Goal: Task Accomplishment & Management: Manage account settings

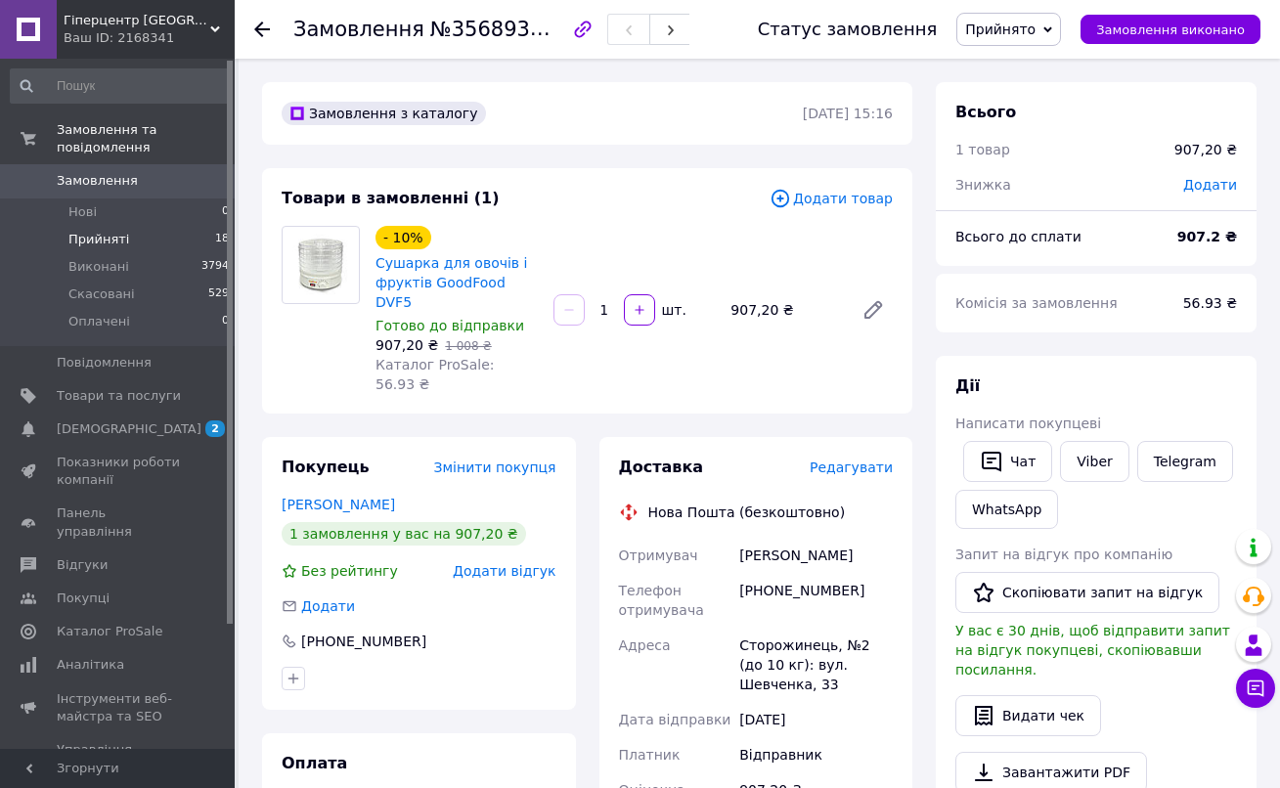
click at [168, 235] on li "Прийняті 18" at bounding box center [120, 239] width 241 height 27
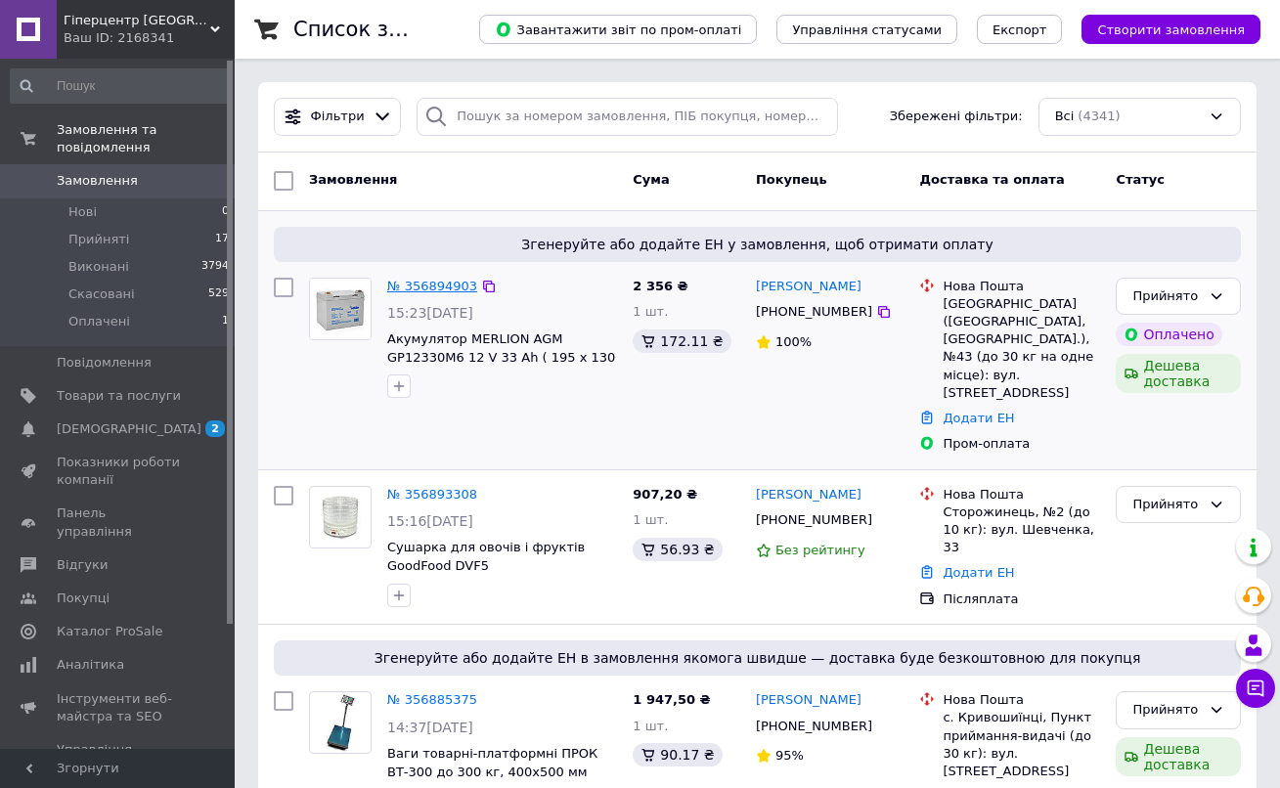
click at [434, 292] on link "№ 356894903" at bounding box center [432, 286] width 90 height 15
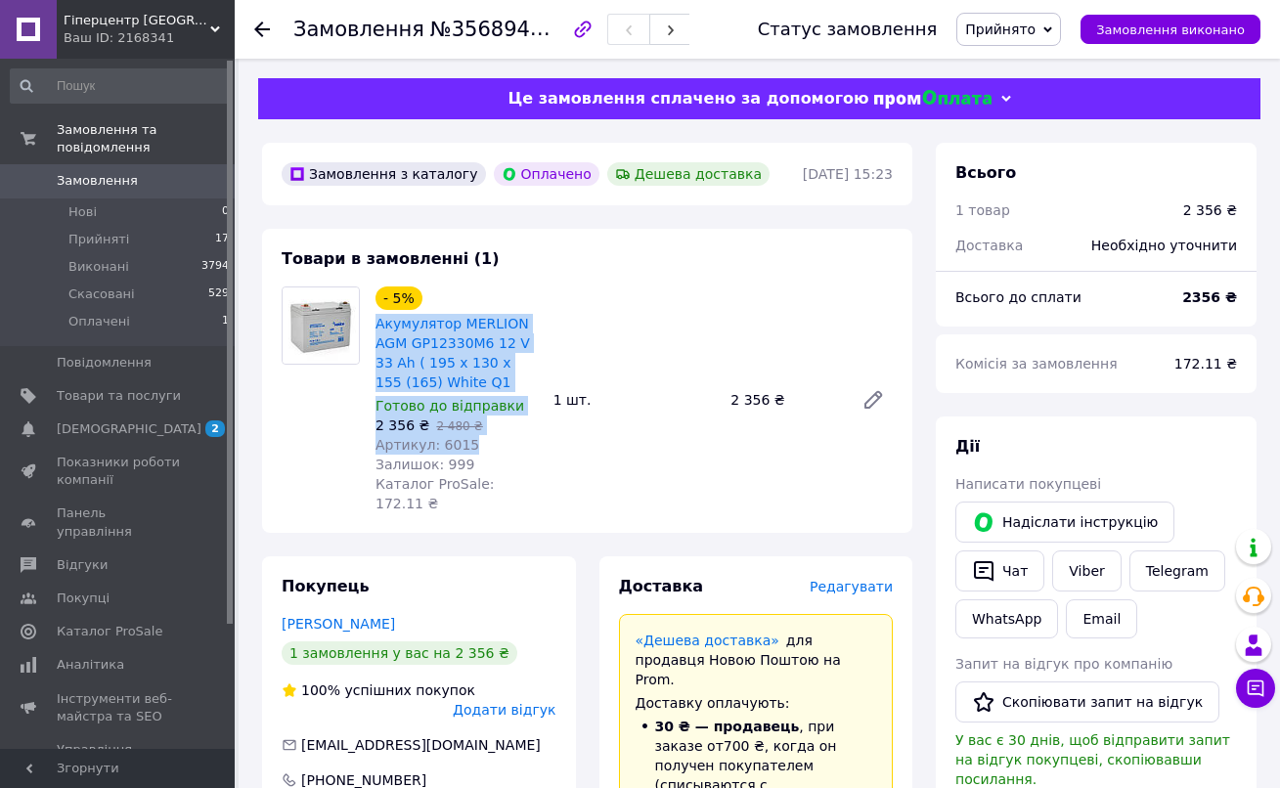
drag, startPoint x: 469, startPoint y: 445, endPoint x: 376, endPoint y: 332, distance: 145.8
click at [376, 332] on div "- 5% Акумулятор MERLION AGM GP12330M6 12 V 33 Ah ( 195 x 130 x 155 (165) White …" at bounding box center [457, 400] width 178 height 235
copy div "Акумулятор MERLION AGM GP12330M6 12 V 33 Ah ( 195 x 130 x 155 (165) White Q1 Го…"
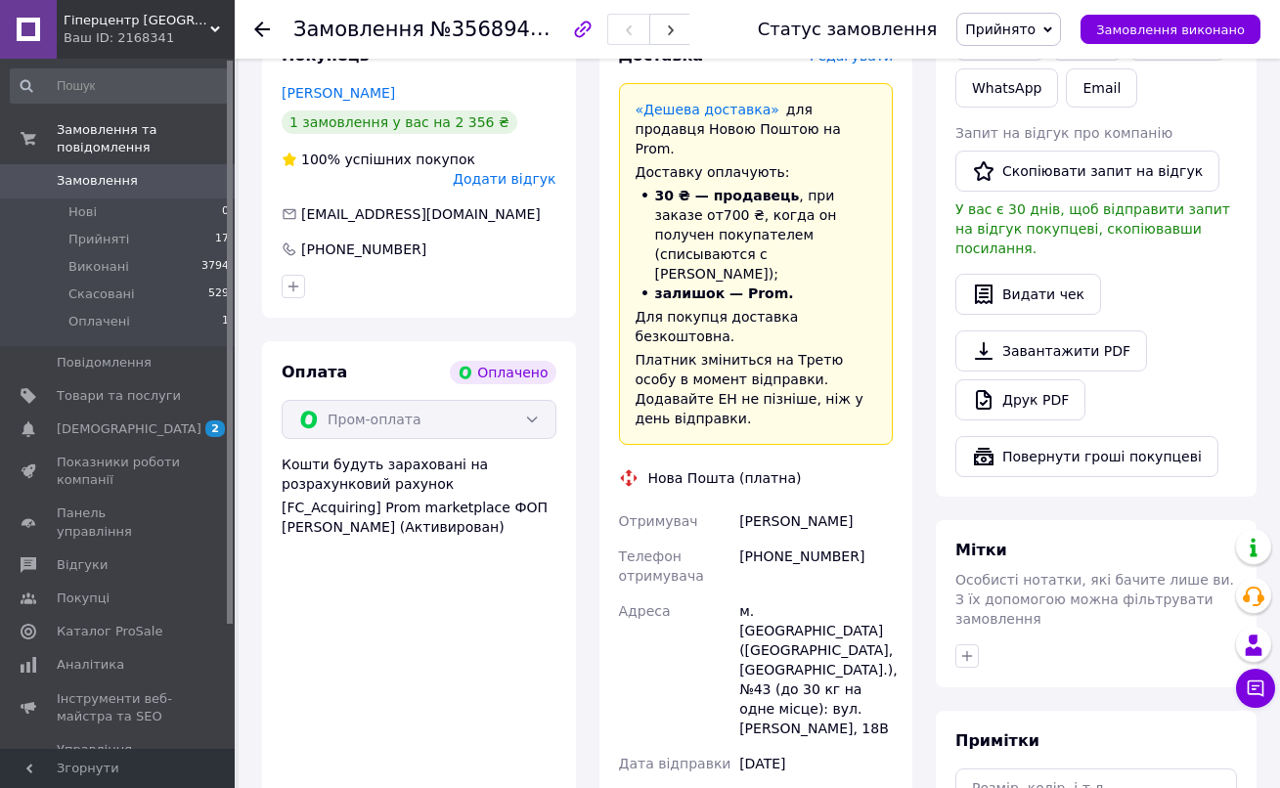
scroll to position [526, 0]
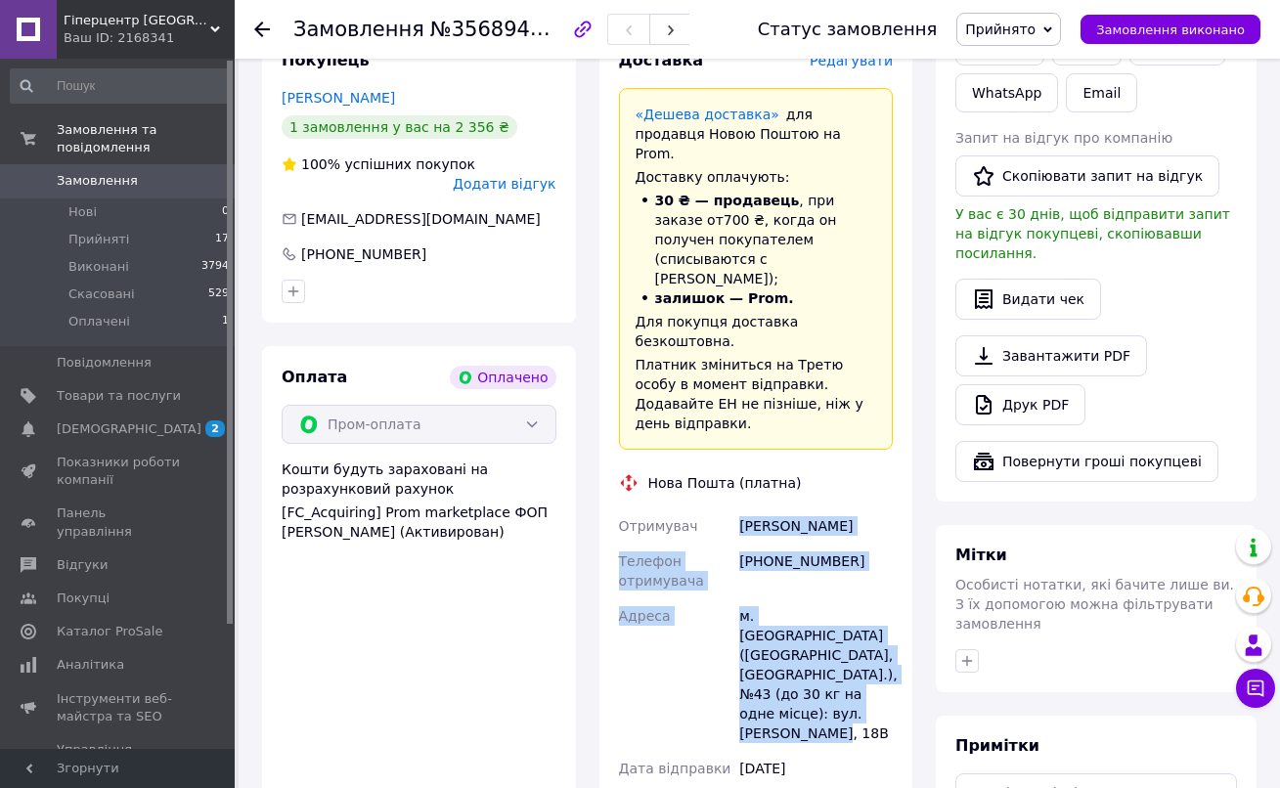
drag, startPoint x: 738, startPoint y: 426, endPoint x: 874, endPoint y: 611, distance: 229.4
click at [874, 612] on div "Отримувач [PERSON_NAME] Телефон отримувача [PHONE_NUMBER] Адреса [PERSON_NAME].…" at bounding box center [756, 692] width 283 height 368
copy div "[PERSON_NAME] Телефон отримувача [PHONE_NUMBER] Адреса [PERSON_NAME]. [GEOGRAPH…"
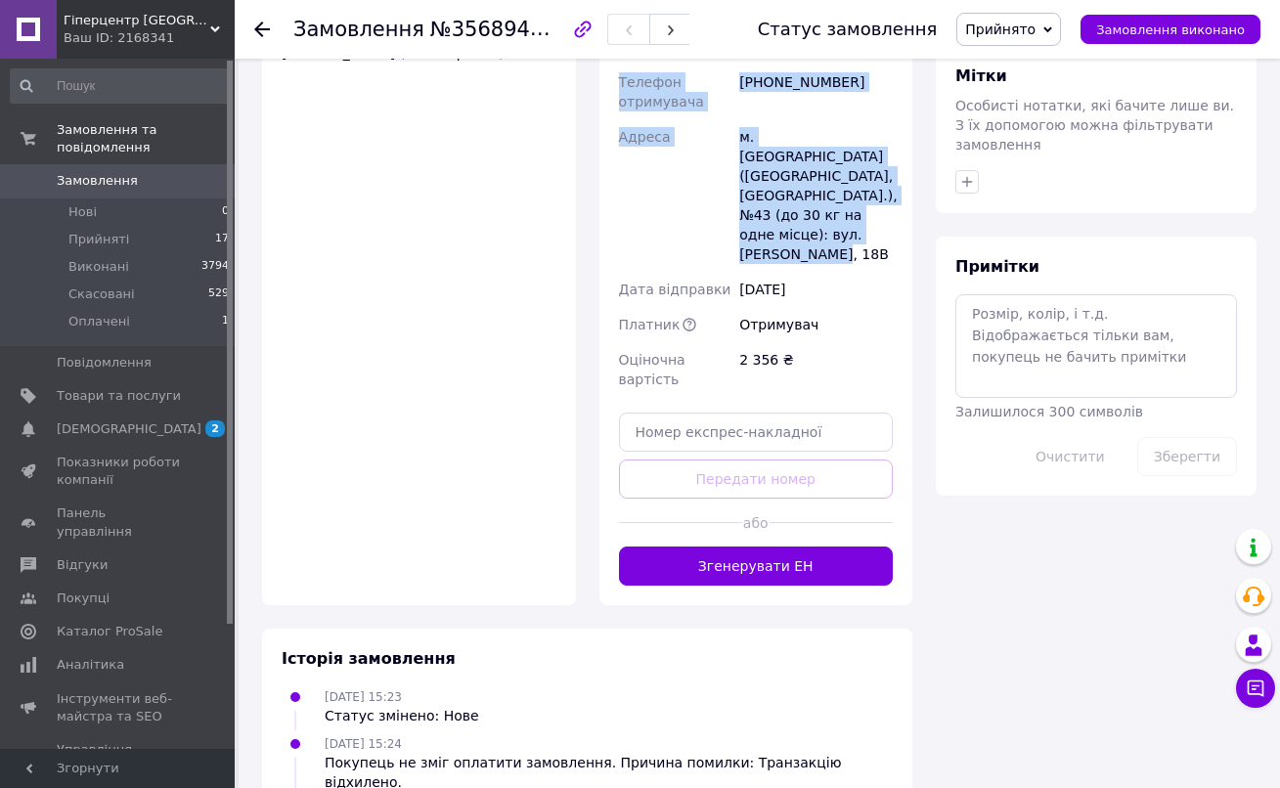
scroll to position [1030, 0]
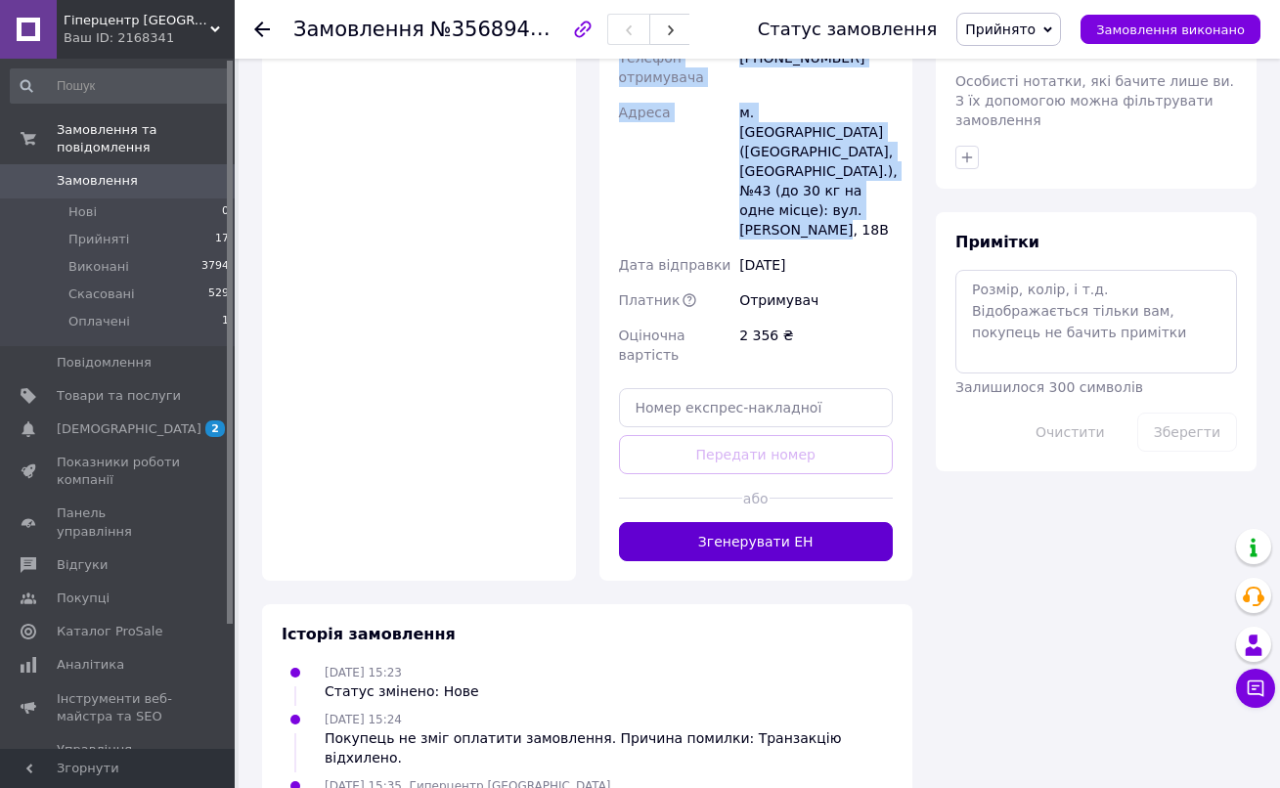
click at [780, 522] on button "Згенерувати ЕН" at bounding box center [756, 541] width 275 height 39
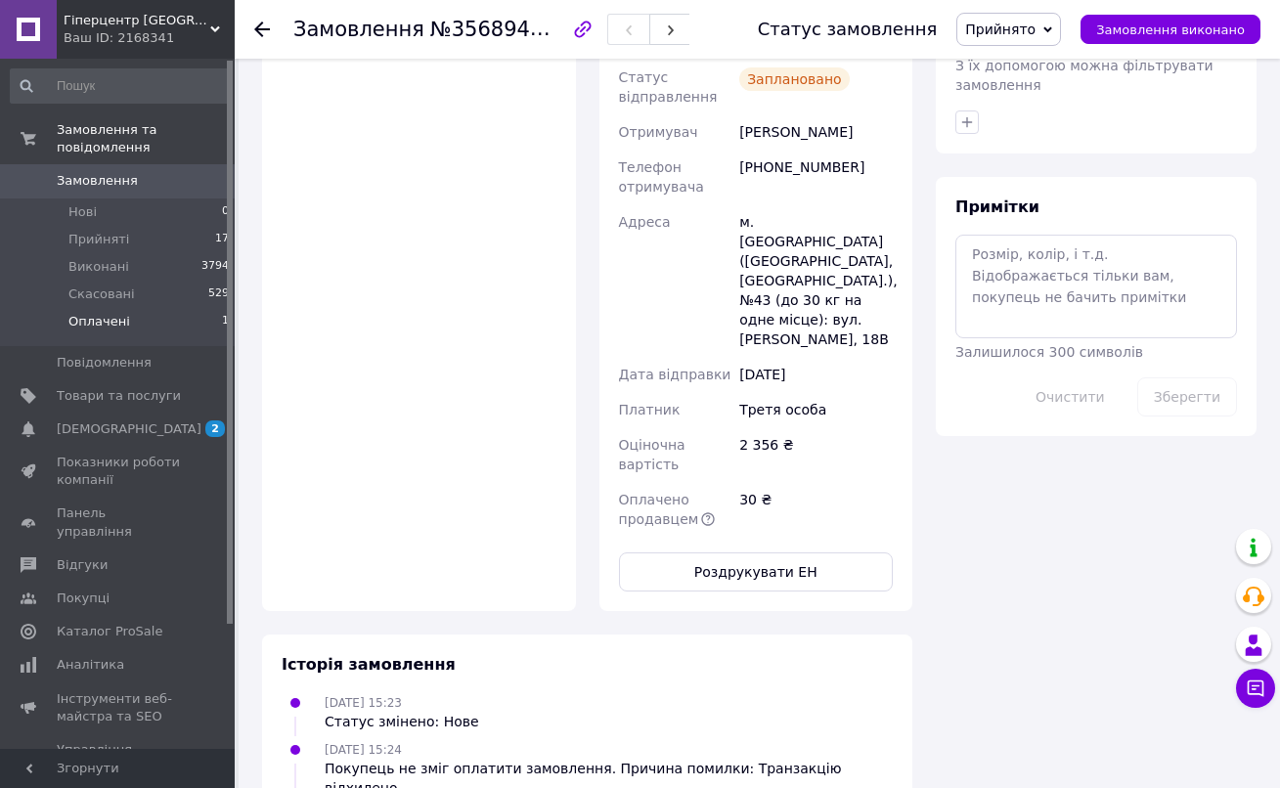
click at [160, 330] on li "Оплачені 1" at bounding box center [120, 326] width 241 height 37
